Goal: Entertainment & Leisure: Consume media (video, audio)

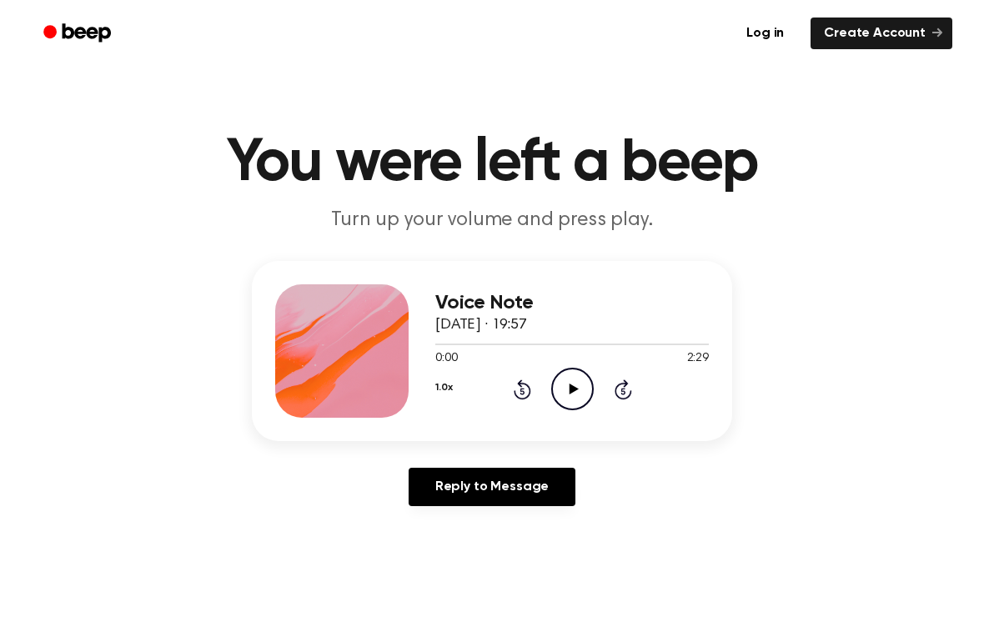
click at [572, 395] on icon "Play Audio" at bounding box center [572, 389] width 43 height 43
click at [581, 391] on icon "Pause Audio" at bounding box center [572, 389] width 43 height 43
click at [526, 396] on icon "Rewind 5 seconds" at bounding box center [522, 390] width 18 height 22
click at [524, 388] on icon "Rewind 5 seconds" at bounding box center [522, 390] width 18 height 22
click at [525, 400] on icon at bounding box center [523, 390] width 18 height 20
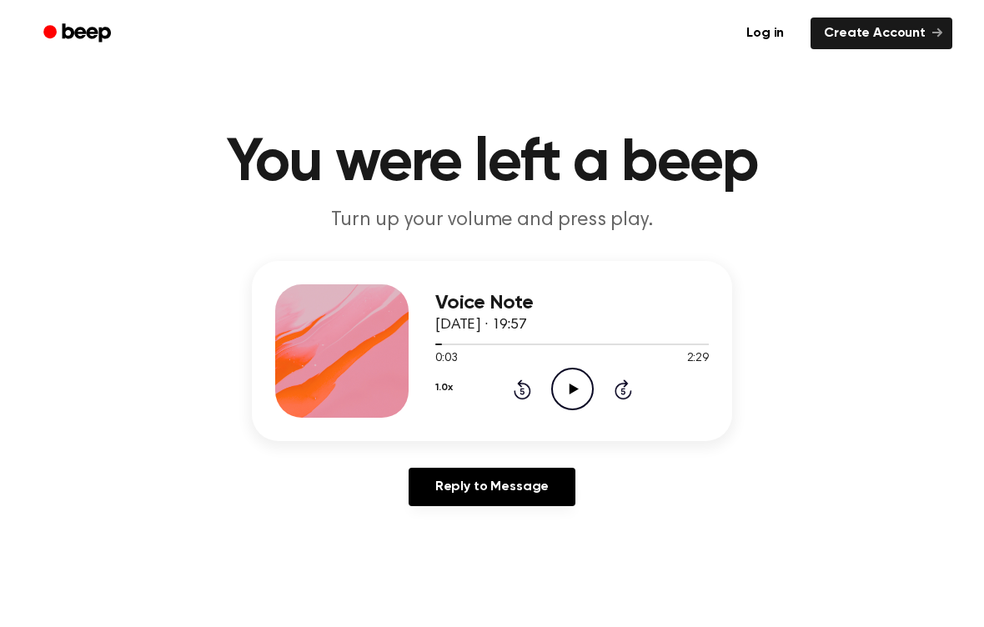
click at [526, 394] on icon "Rewind 5 seconds" at bounding box center [522, 390] width 18 height 22
click at [522, 399] on icon at bounding box center [523, 390] width 18 height 20
click at [581, 385] on icon "Play Audio" at bounding box center [572, 389] width 43 height 43
click at [577, 398] on icon "Play Audio" at bounding box center [572, 389] width 43 height 43
click at [771, 500] on div "Voice Note [DATE] · 19:19 0:38 1:31 Your browser does not support the [object O…" at bounding box center [492, 390] width 944 height 259
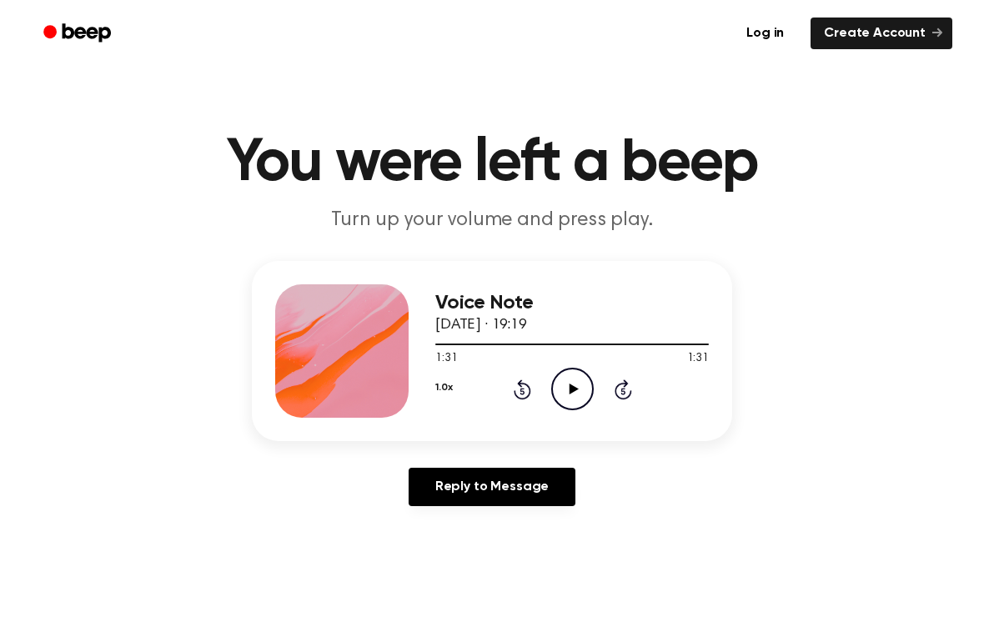
scroll to position [3, 0]
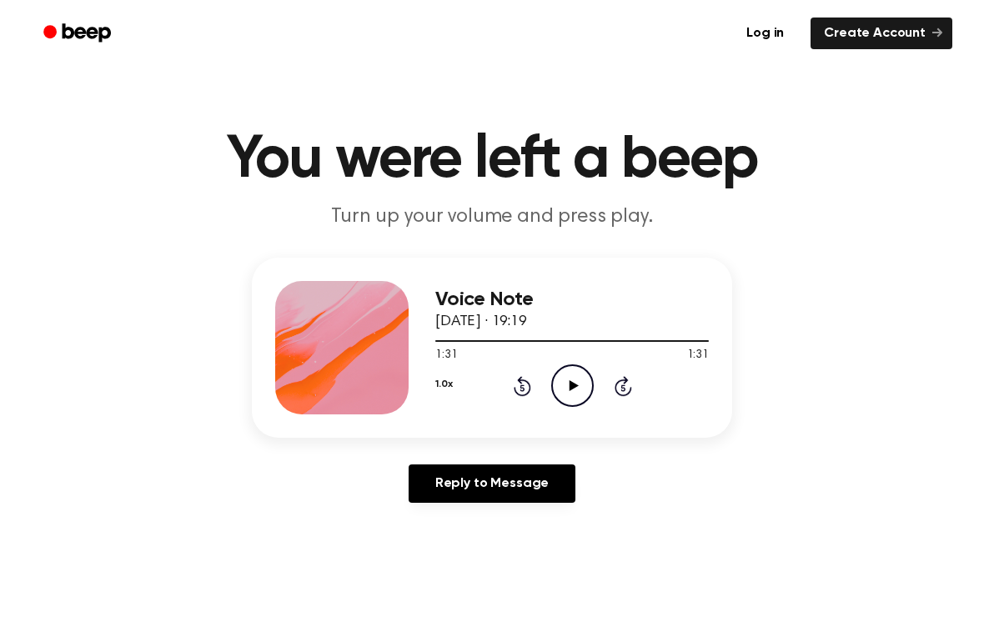
drag, startPoint x: 245, startPoint y: 609, endPoint x: 342, endPoint y: 626, distance: 98.3
click at [344, 626] on main "You were left a beep Turn up your volume and press play. Voice Note [DATE] · 19…" at bounding box center [492, 511] width 984 height 1029
